Goal: Transaction & Acquisition: Purchase product/service

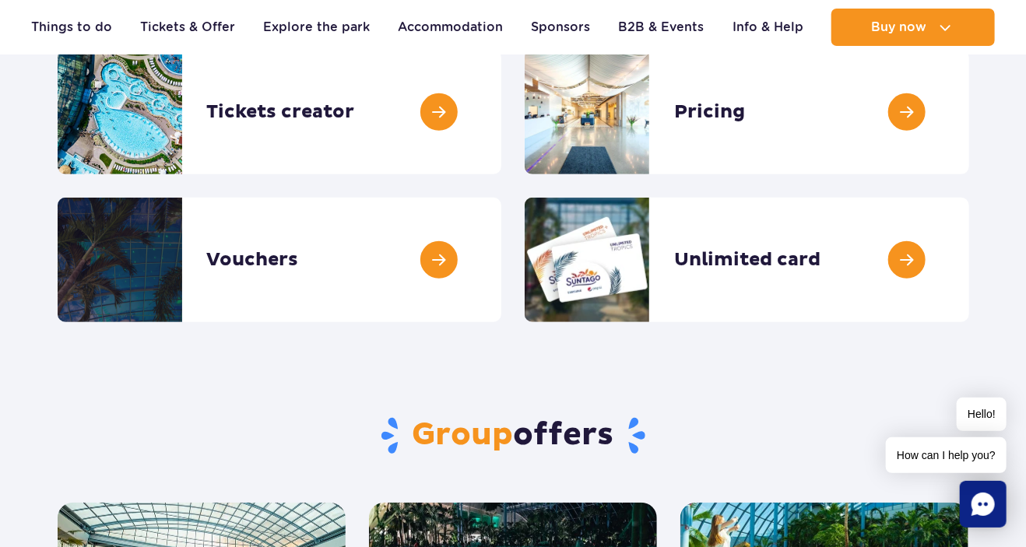
scroll to position [82, 0]
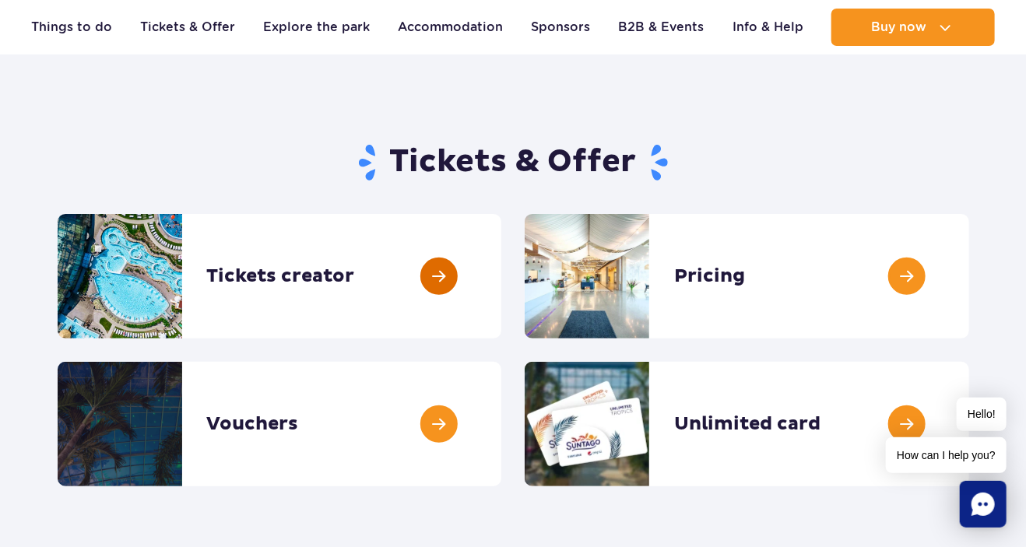
click at [501, 274] on link at bounding box center [501, 276] width 0 height 125
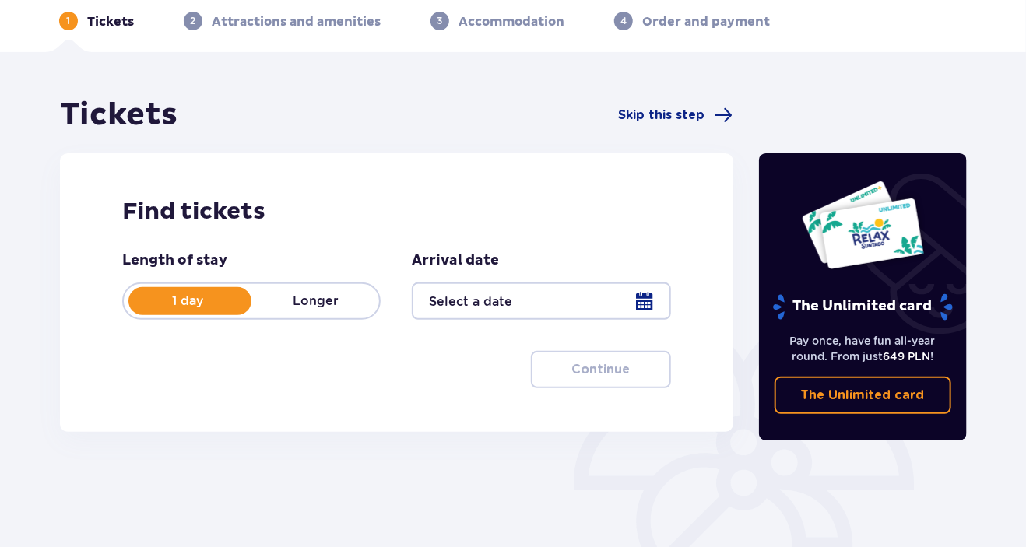
scroll to position [164, 0]
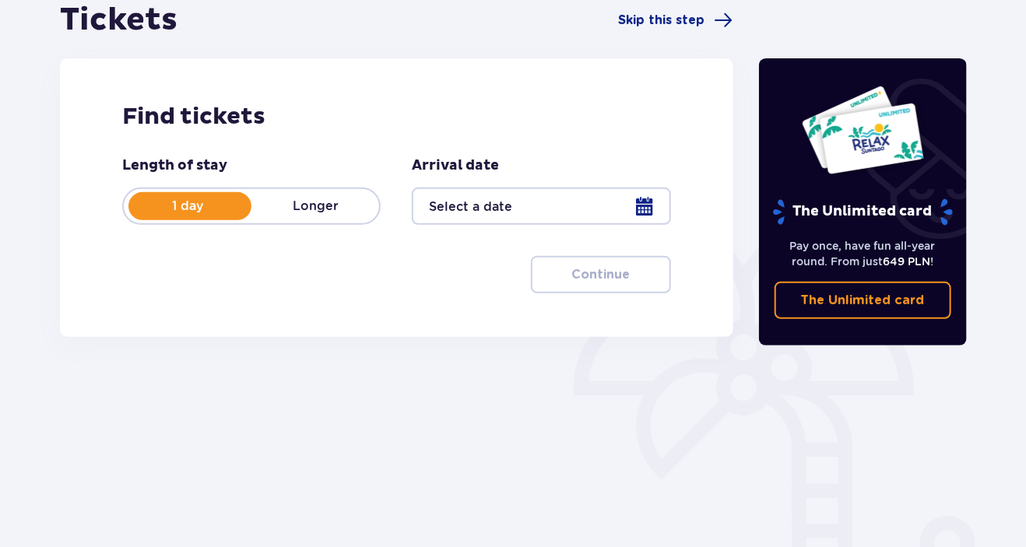
click at [649, 206] on div at bounding box center [541, 206] width 258 height 37
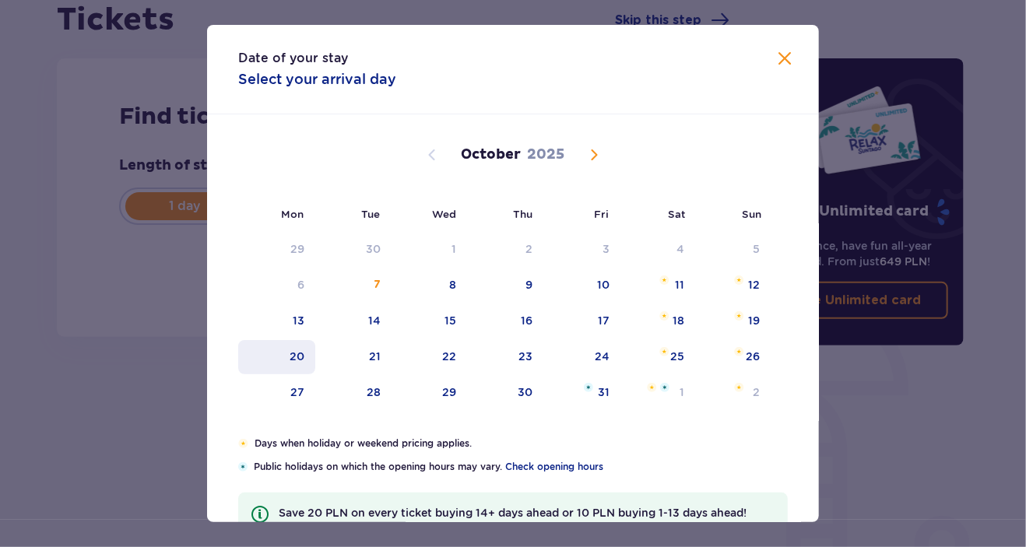
click at [305, 358] on div "20" at bounding box center [276, 357] width 77 height 34
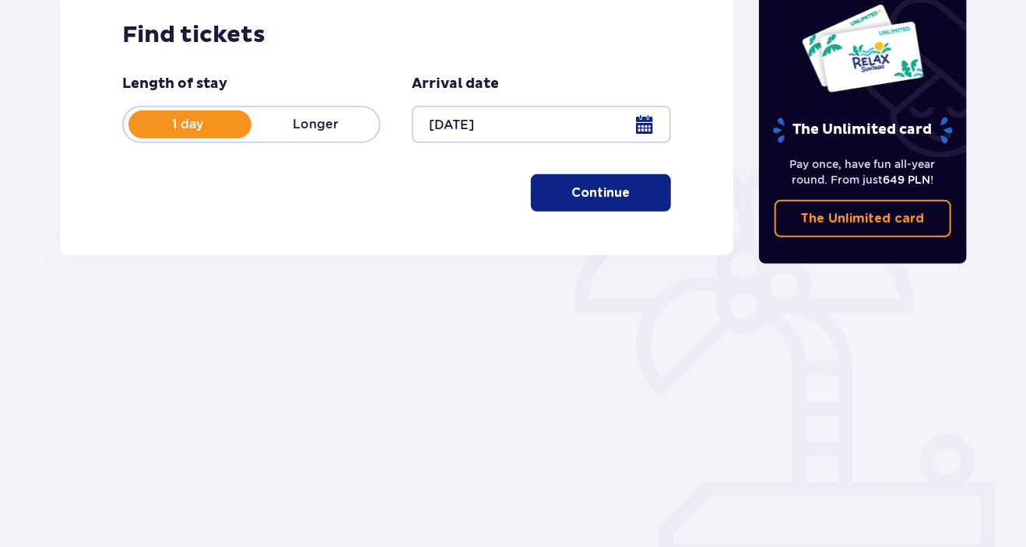
scroll to position [81, 0]
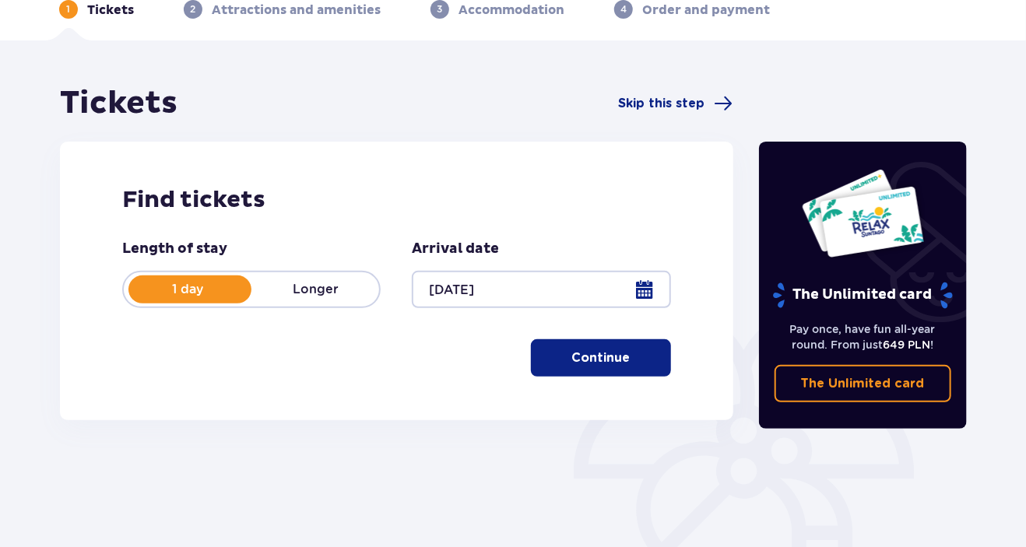
click at [599, 358] on p "Continue" at bounding box center [600, 358] width 58 height 17
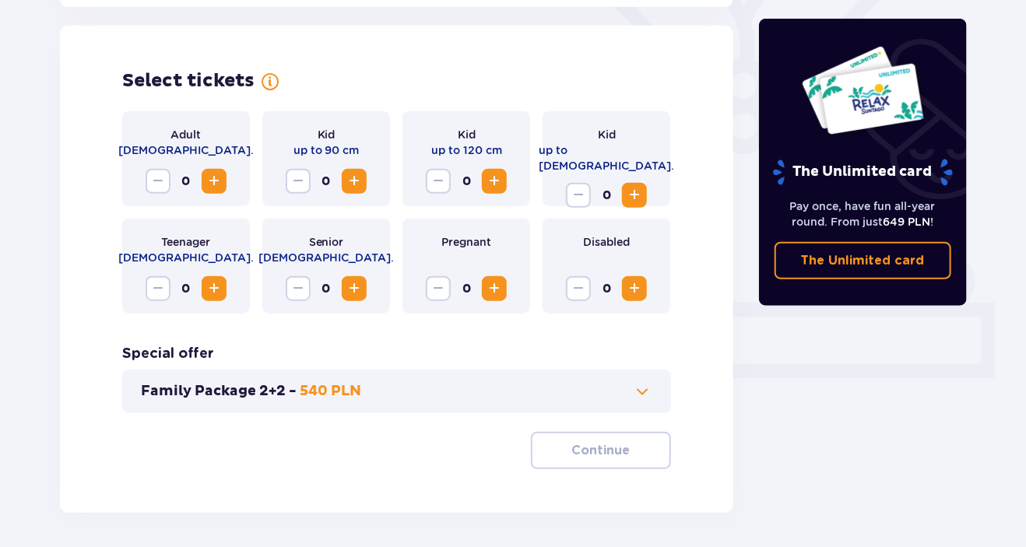
scroll to position [433, 0]
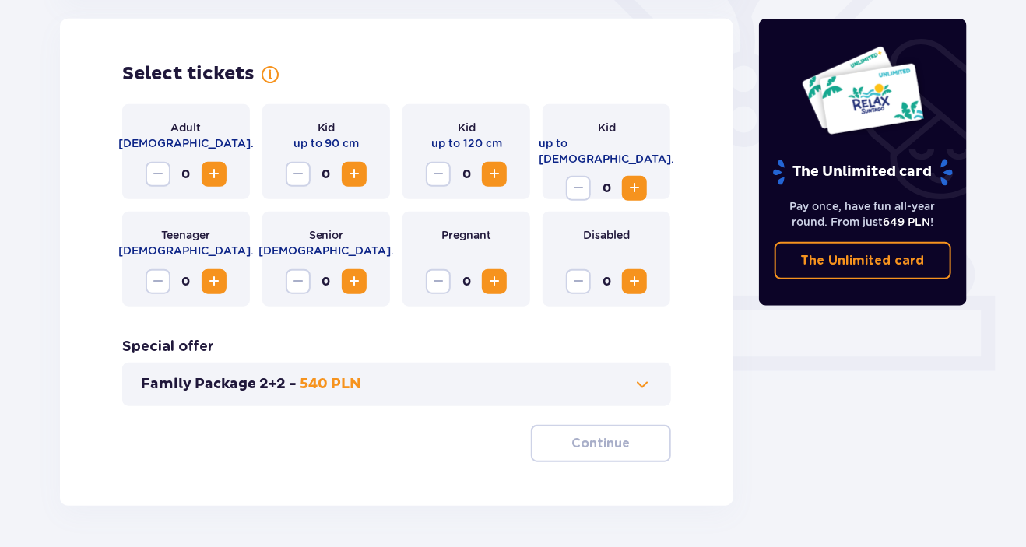
click at [221, 172] on span "Increase" at bounding box center [214, 174] width 19 height 19
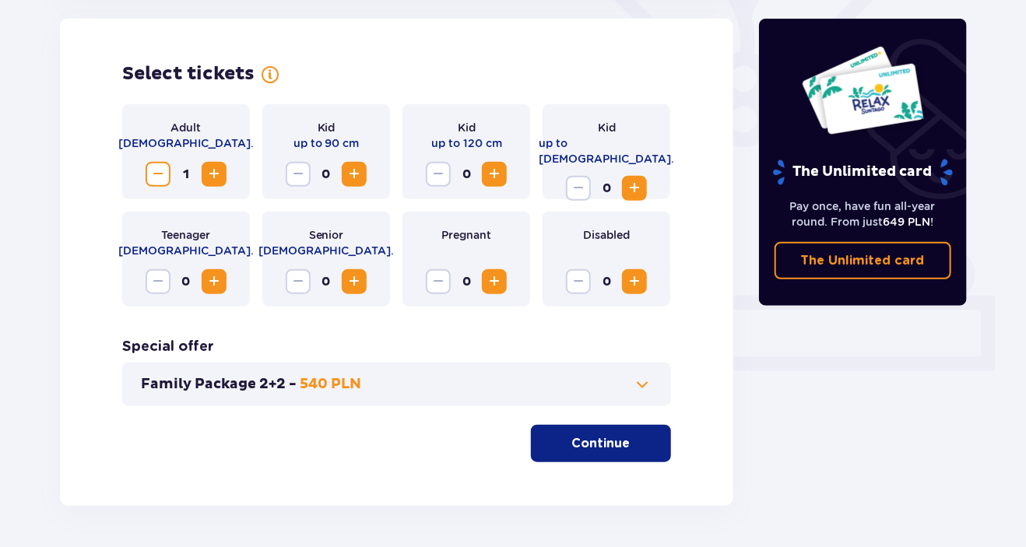
click at [221, 172] on span "Increase" at bounding box center [214, 174] width 19 height 19
click at [213, 282] on span "Increase" at bounding box center [214, 281] width 19 height 19
click at [640, 179] on span "Increase" at bounding box center [634, 188] width 19 height 19
click at [353, 174] on span "Increase" at bounding box center [354, 174] width 19 height 19
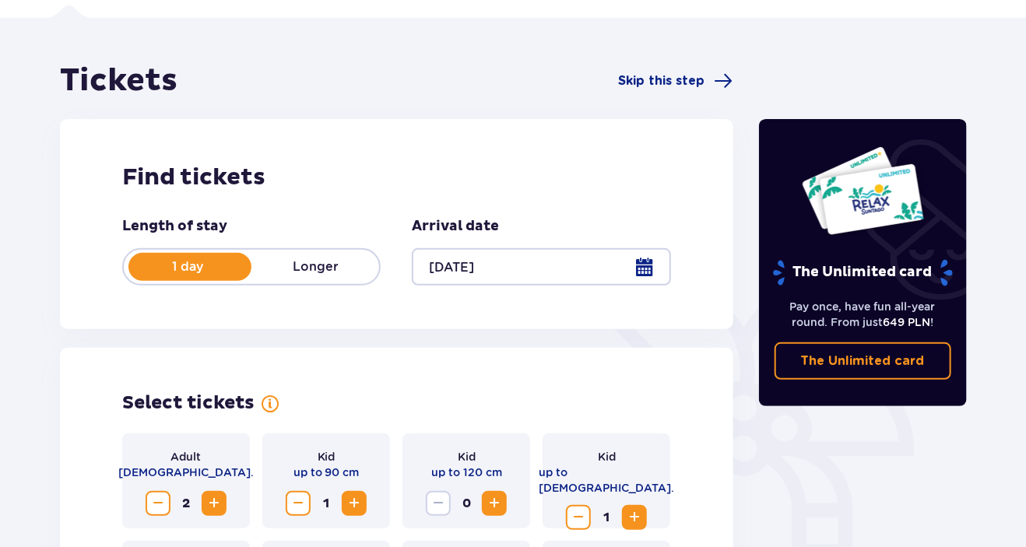
click at [652, 267] on div at bounding box center [541, 266] width 258 height 37
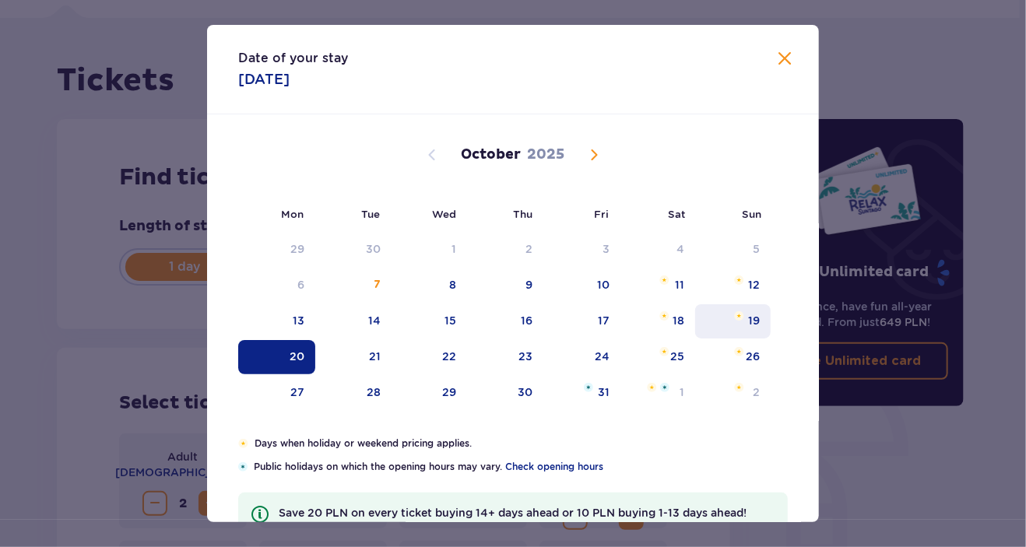
click at [754, 320] on div "19" at bounding box center [754, 321] width 12 height 16
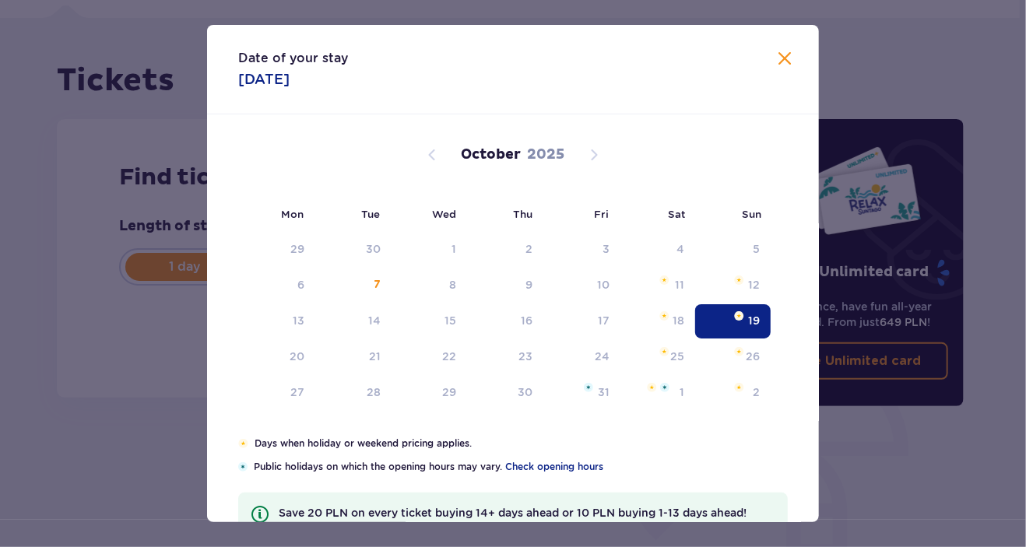
type input "19.10.25"
click at [747, 313] on div "19" at bounding box center [733, 321] width 76 height 34
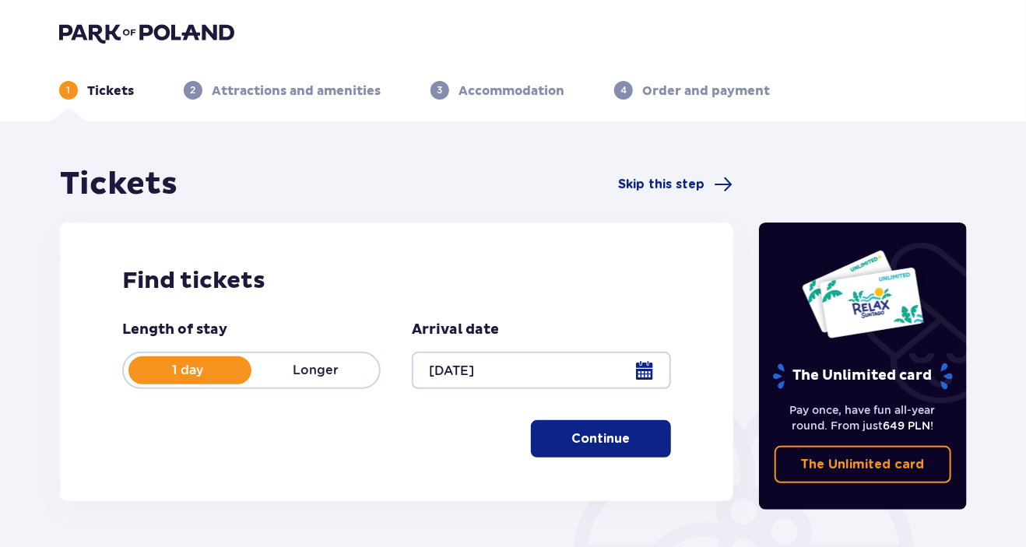
click at [604, 441] on p "Continue" at bounding box center [600, 438] width 58 height 17
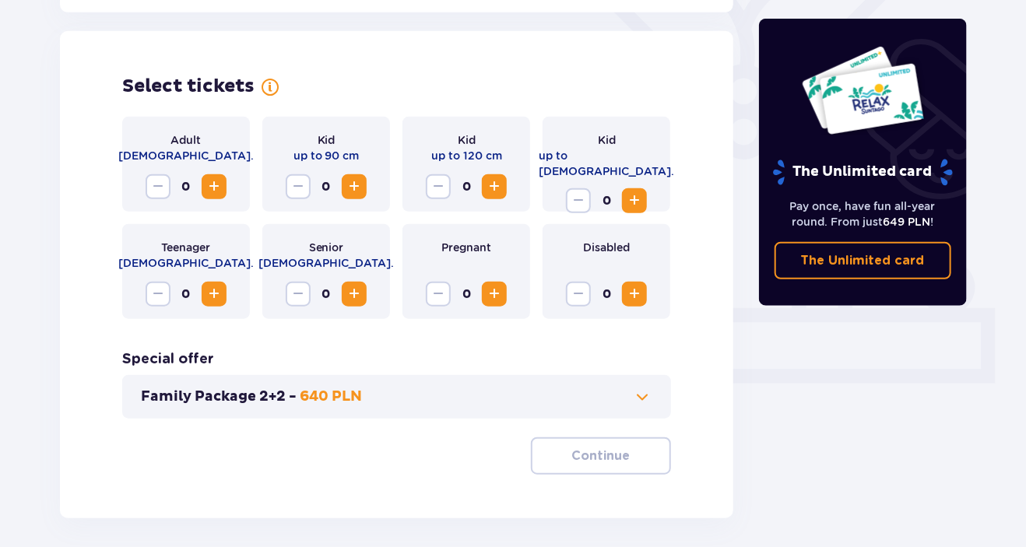
scroll to position [433, 0]
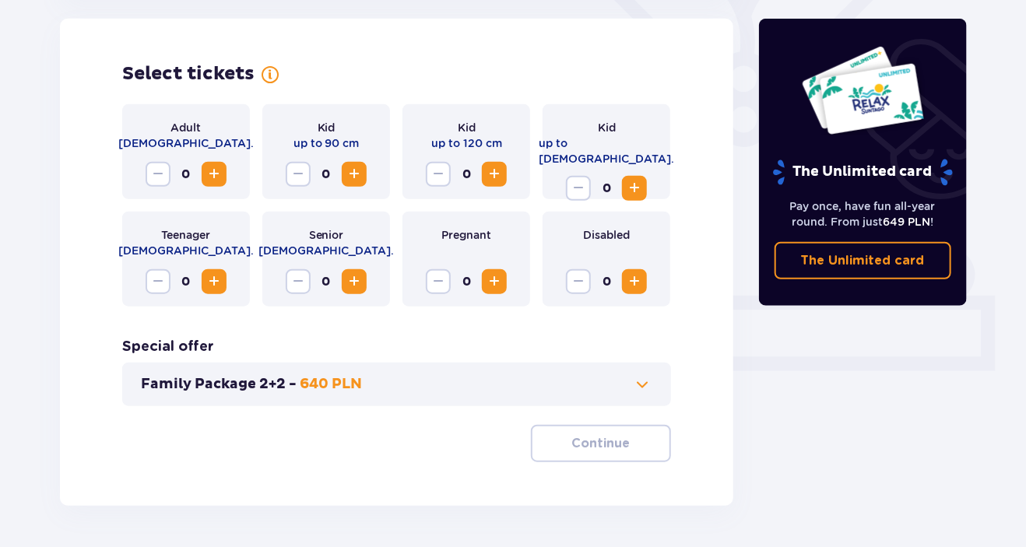
click at [216, 176] on span "Increase" at bounding box center [214, 174] width 19 height 19
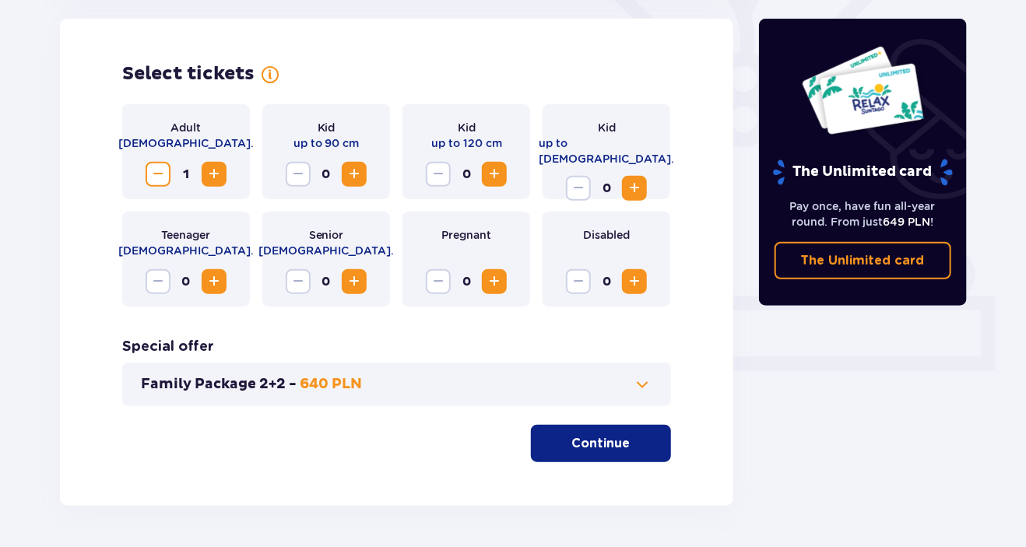
click at [216, 176] on span "Increase" at bounding box center [214, 174] width 19 height 19
click at [347, 169] on span "Increase" at bounding box center [354, 174] width 19 height 19
click at [634, 179] on span "Increase" at bounding box center [634, 188] width 19 height 19
drag, startPoint x: 226, startPoint y: 279, endPoint x: 267, endPoint y: 320, distance: 57.8
click at [226, 279] on button "Increase" at bounding box center [214, 281] width 25 height 25
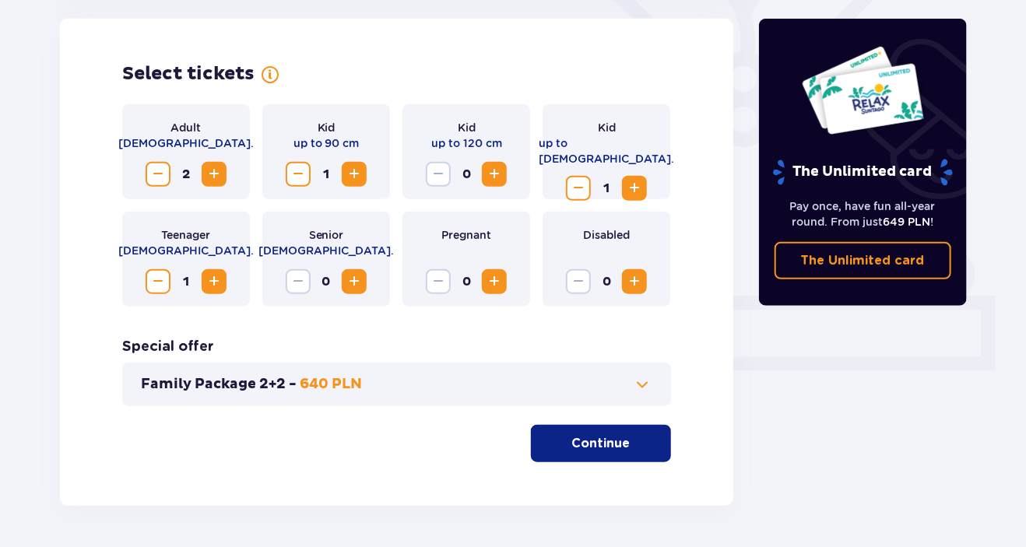
click at [596, 443] on p "Continue" at bounding box center [600, 443] width 58 height 17
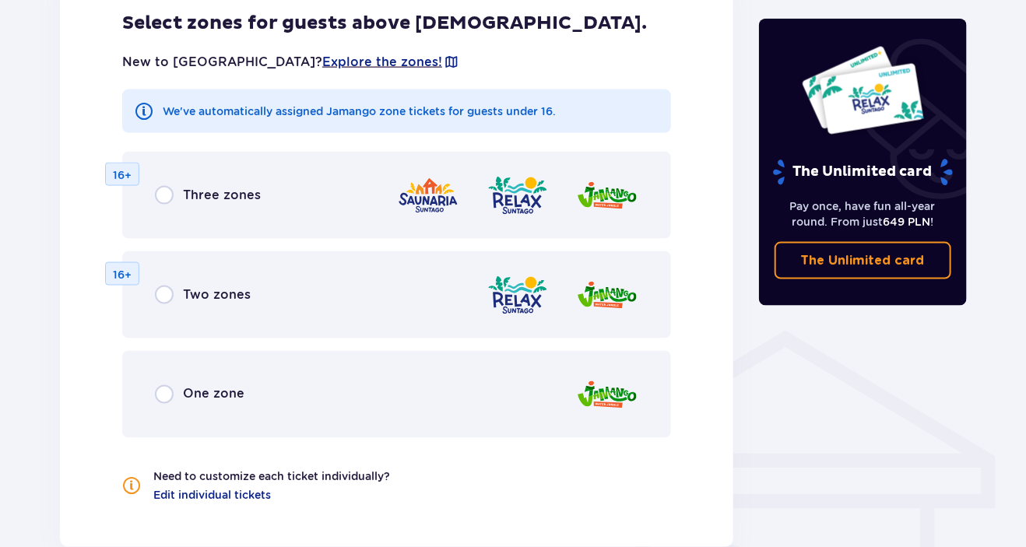
scroll to position [1083, 0]
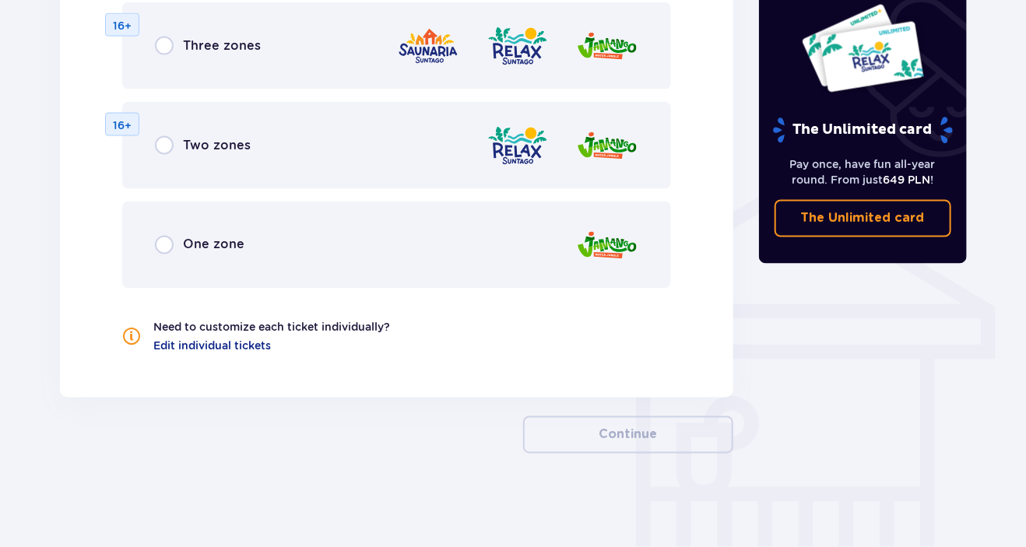
click at [167, 42] on input "radio" at bounding box center [164, 46] width 19 height 19
radio input "true"
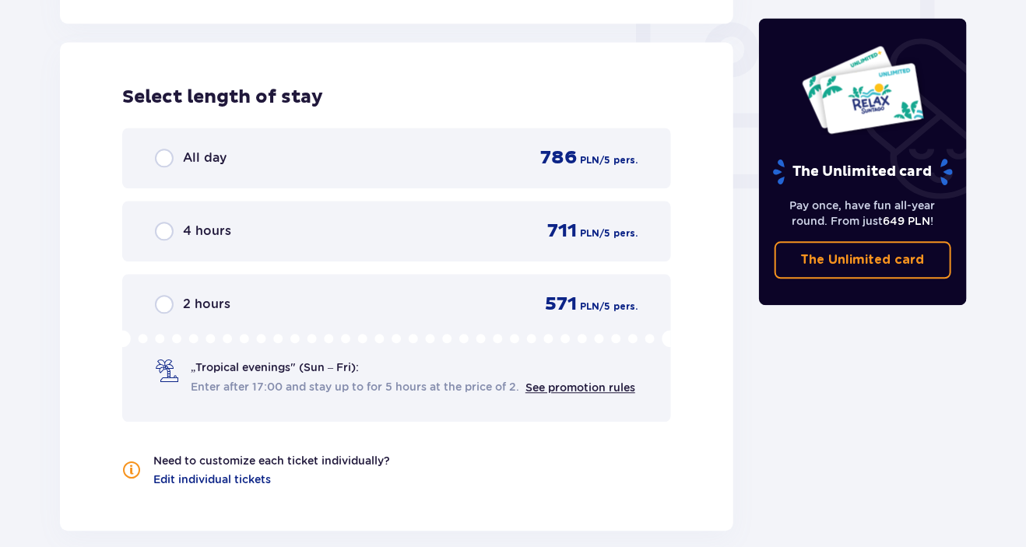
scroll to position [1462, 0]
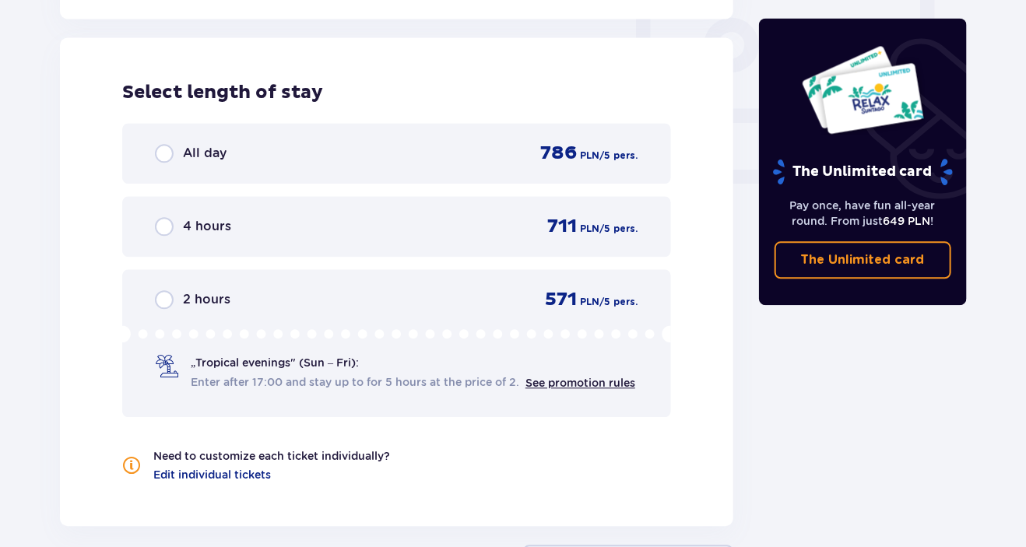
click at [164, 151] on input "radio" at bounding box center [164, 153] width 19 height 19
radio input "true"
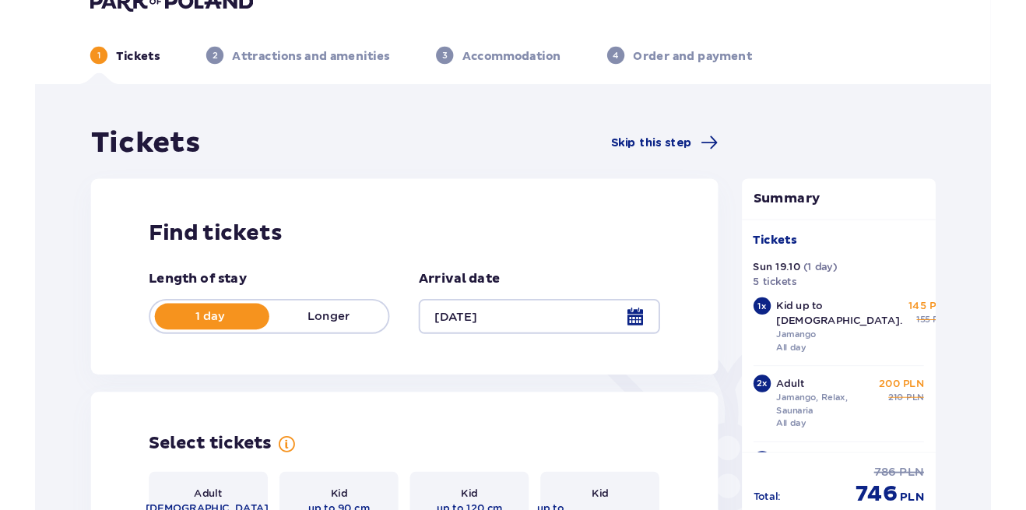
scroll to position [0, 0]
